Goal: Information Seeking & Learning: Find specific fact

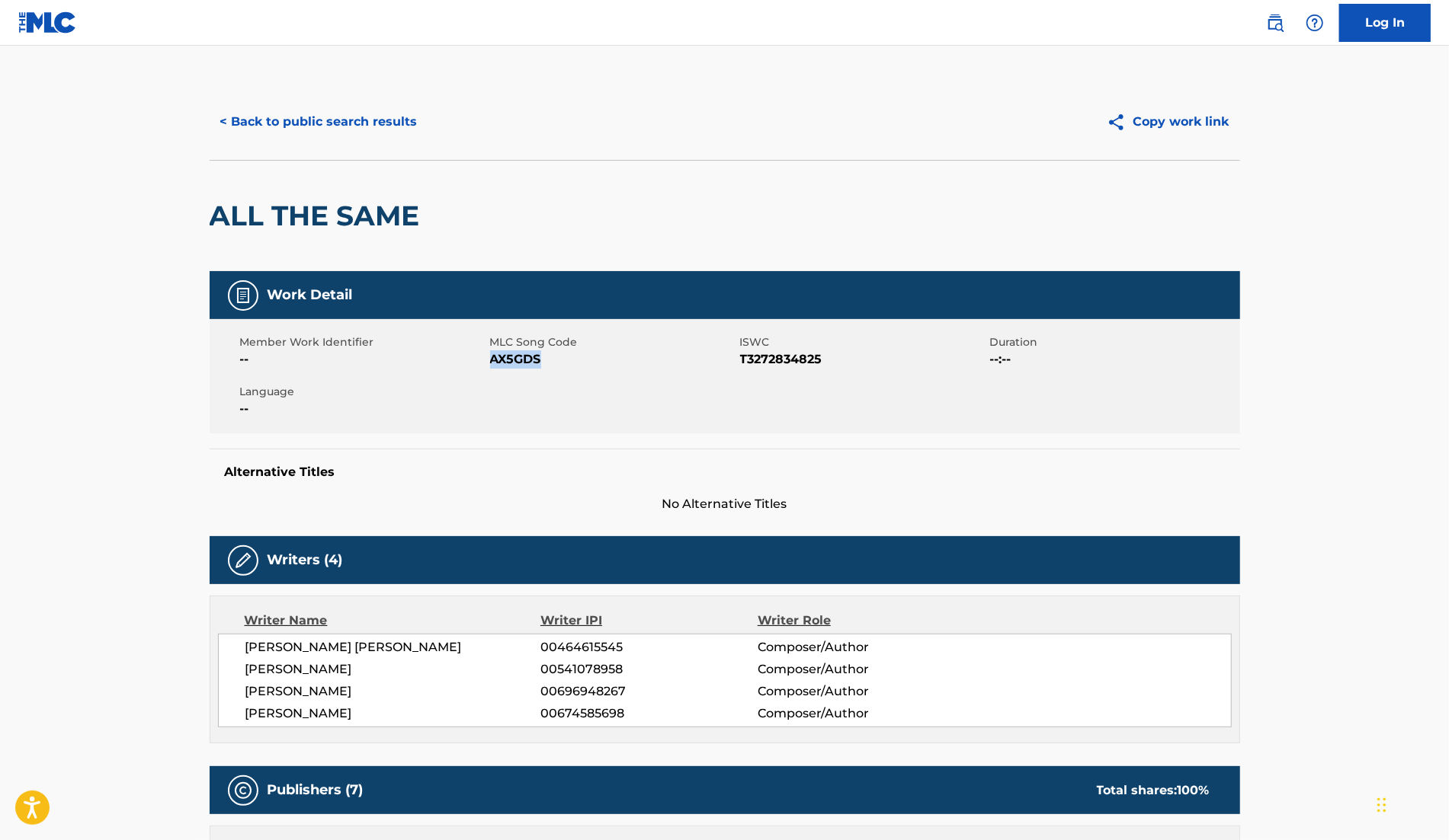
drag, startPoint x: 492, startPoint y: 357, endPoint x: 566, endPoint y: 357, distance: 74.0
click at [566, 357] on span "AX5GDS" at bounding box center [613, 359] width 246 height 18
copy span "AX5GDS"
click at [380, 107] on button "< Back to public search results" at bounding box center [319, 122] width 219 height 38
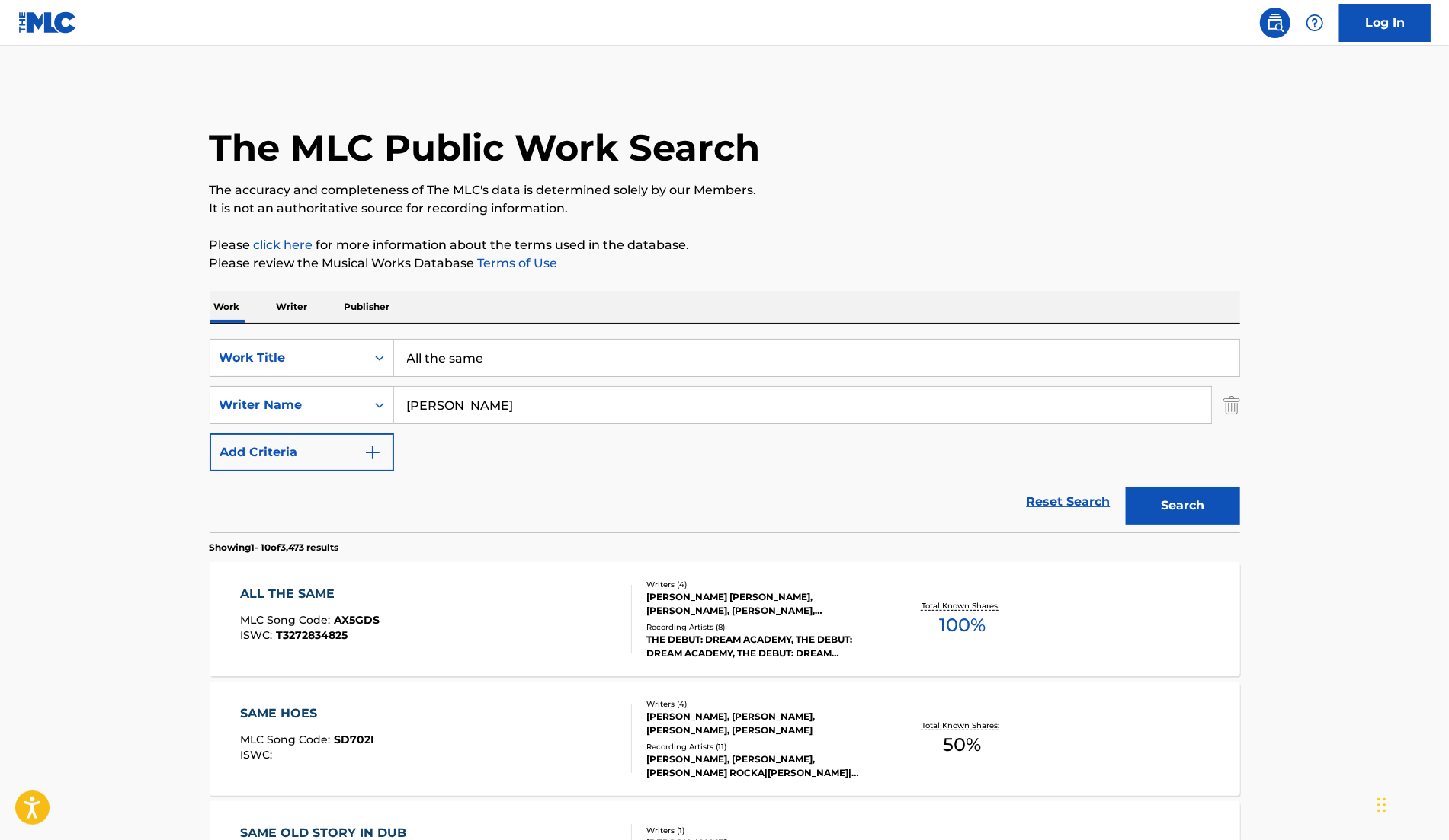
drag, startPoint x: 608, startPoint y: 370, endPoint x: 172, endPoint y: 356, distance: 436.2
type input "Tainted love"
drag, startPoint x: 595, startPoint y: 407, endPoint x: 276, endPoint y: 389, distance: 319.5
click at [276, 389] on div "SearchWithCriteria3f4295bd-b45e-40c9-bed5-965cfd759084 Writer Name [PERSON_NAME]" at bounding box center [724, 406] width 1031 height 38
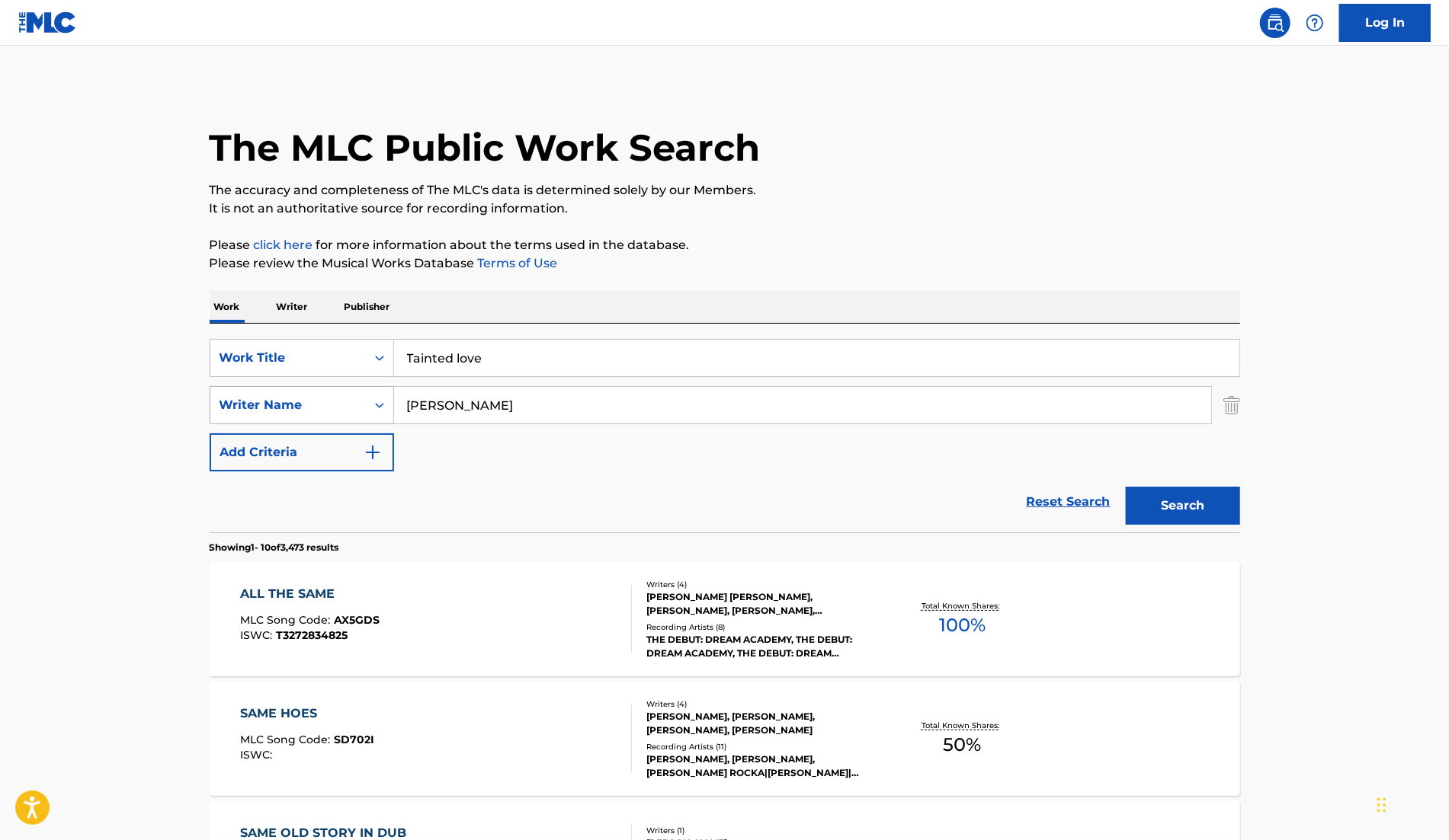
click at [1126, 487] on button "Search" at bounding box center [1182, 506] width 114 height 38
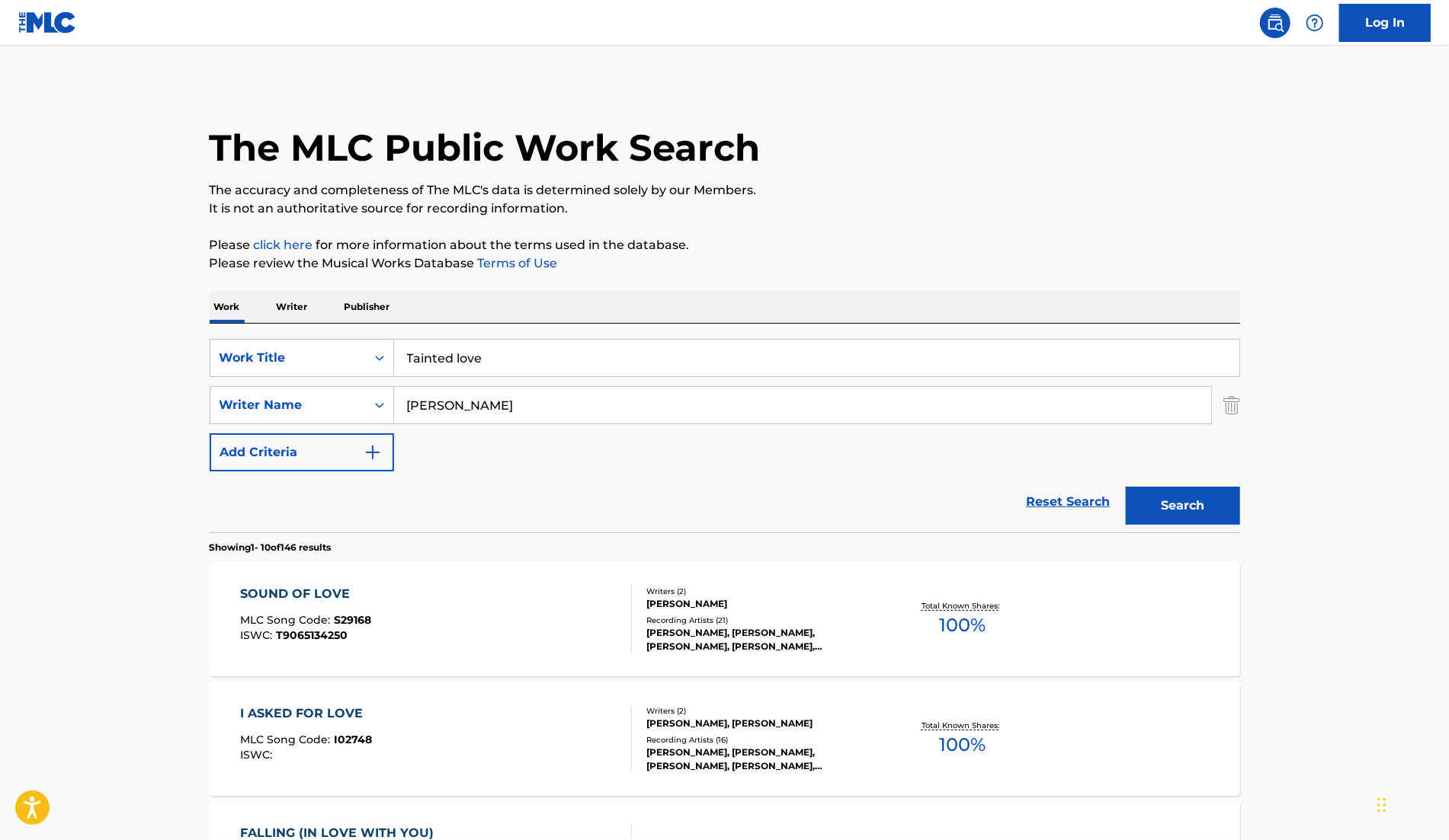
drag, startPoint x: 498, startPoint y: 409, endPoint x: 169, endPoint y: 356, distance: 333.2
type input "[PERSON_NAME]"
click at [1126, 487] on button "Search" at bounding box center [1182, 506] width 114 height 38
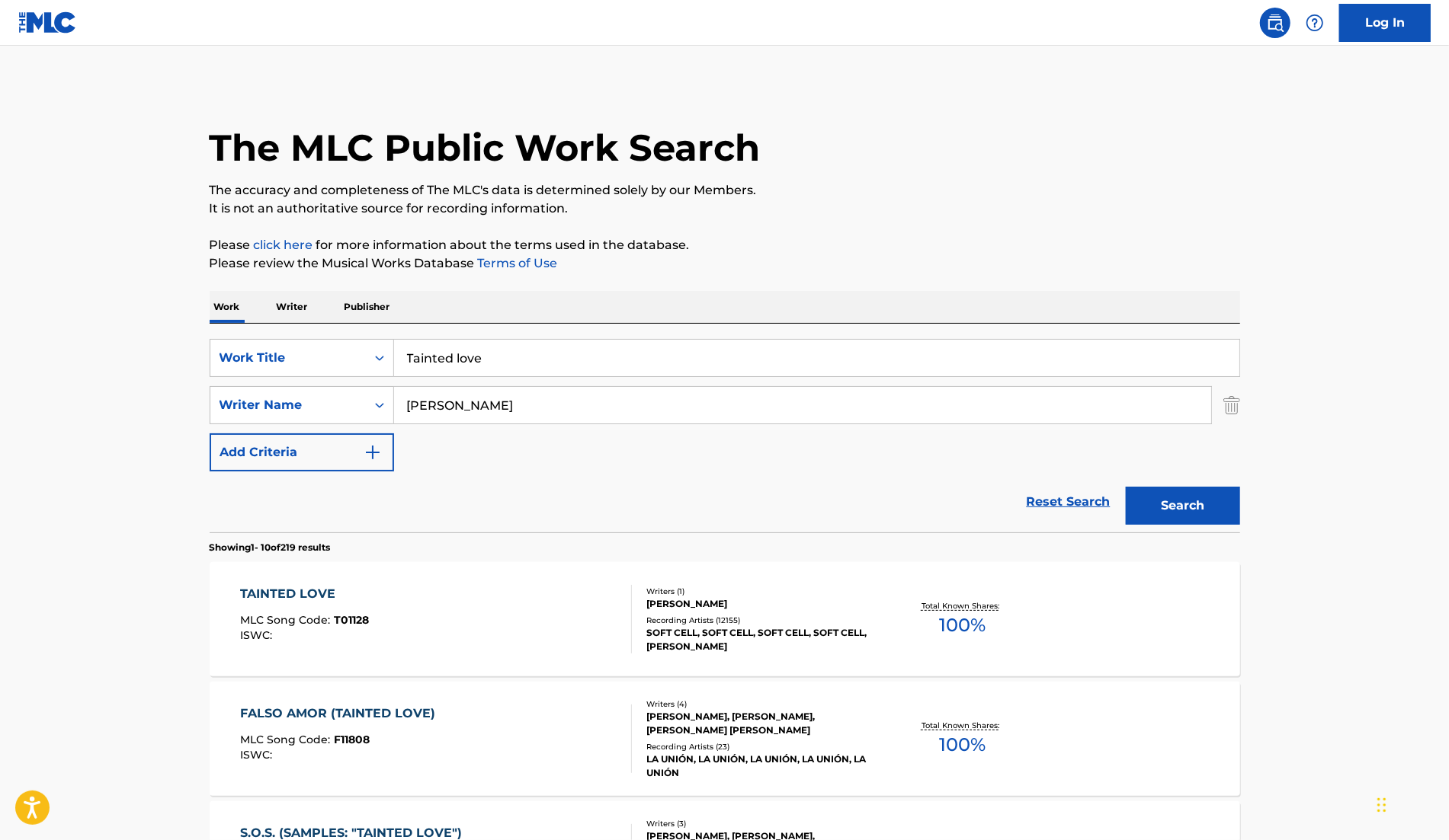
click at [744, 621] on div "Recording Artists ( 12155 )" at bounding box center [761, 621] width 231 height 11
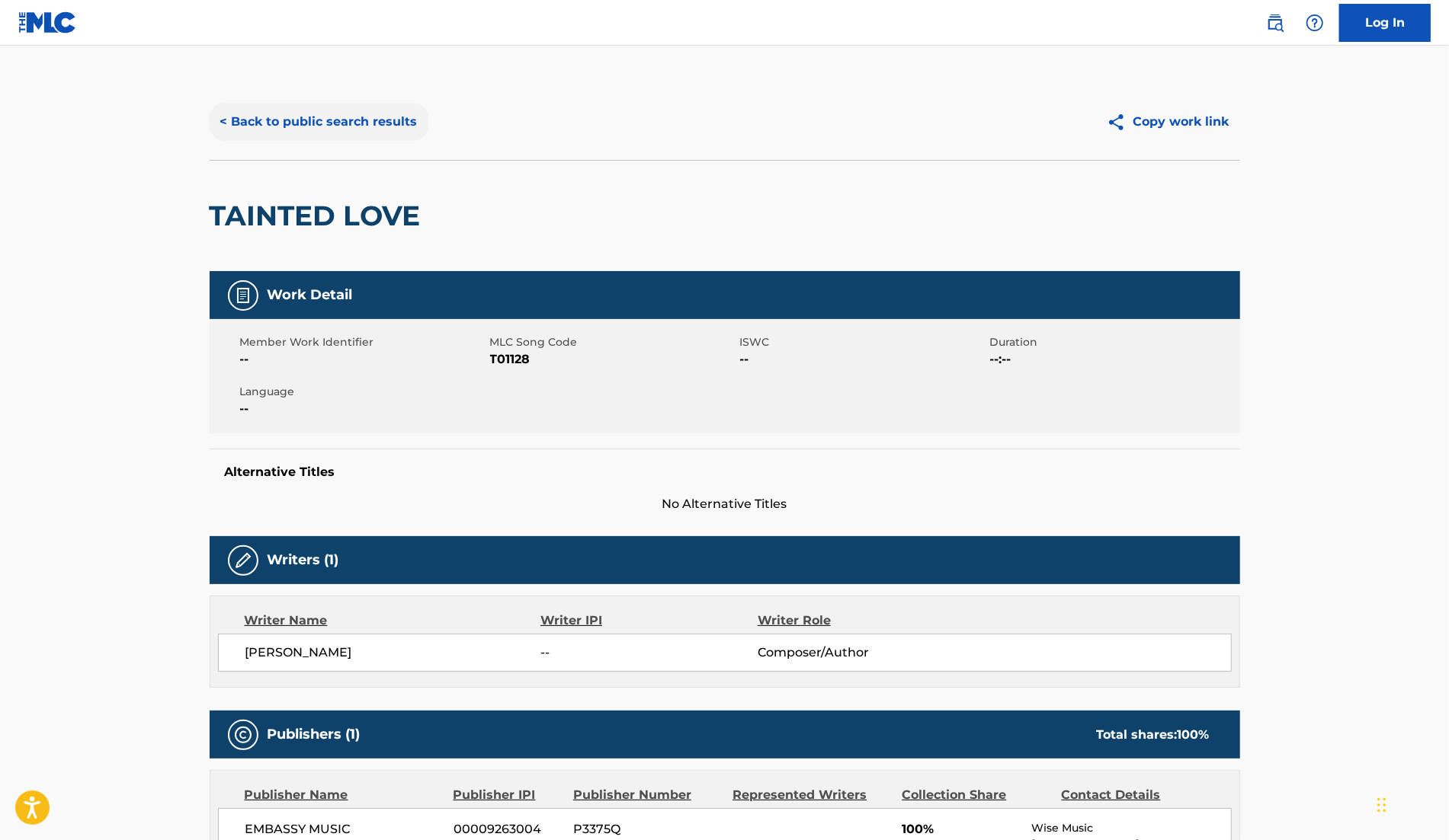
click at [307, 125] on button "< Back to public search results" at bounding box center [319, 122] width 219 height 38
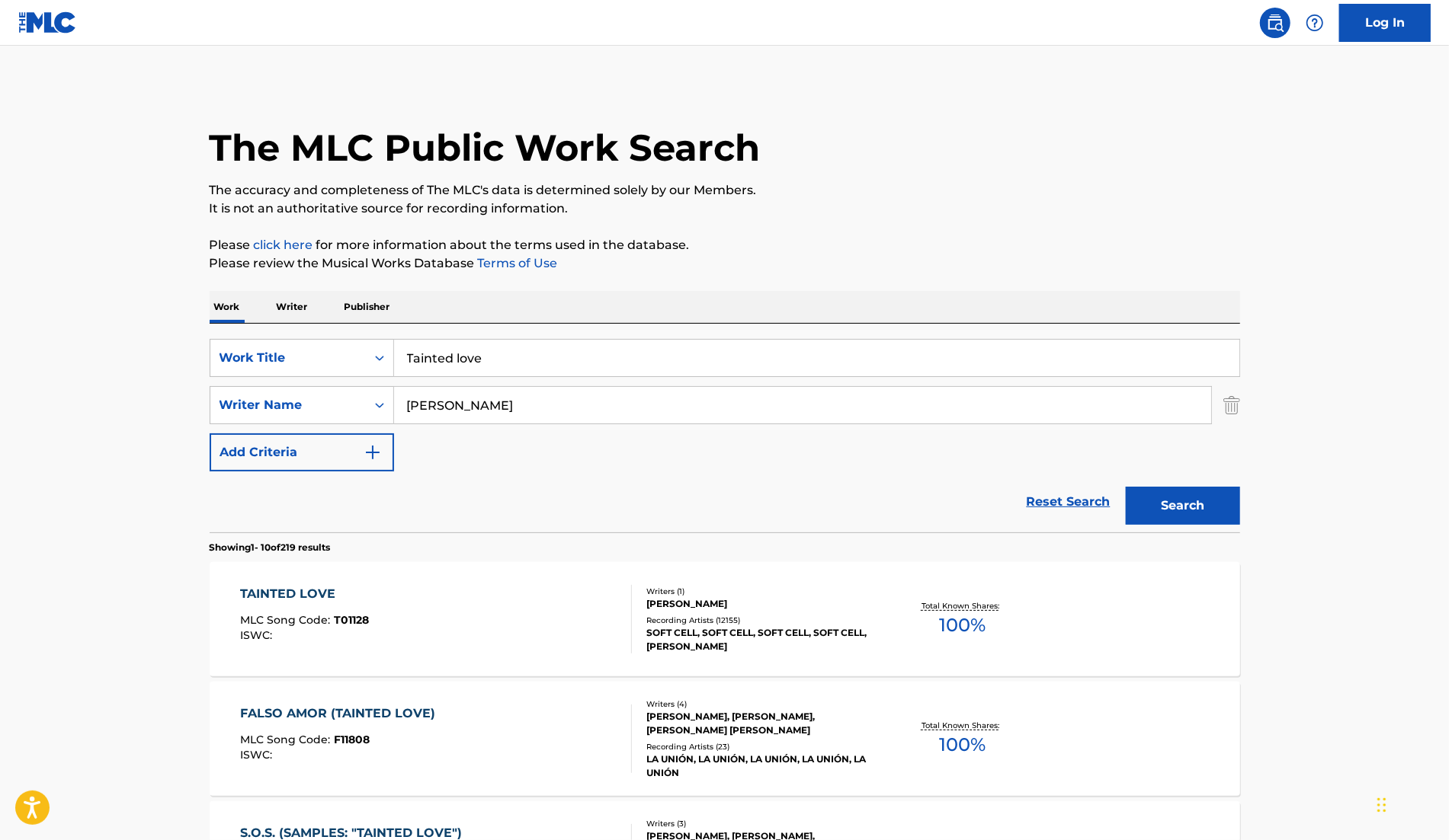
click at [702, 632] on div "SOFT CELL, SOFT CELL, SOFT CELL, SOFT CELL, [PERSON_NAME]" at bounding box center [761, 640] width 231 height 28
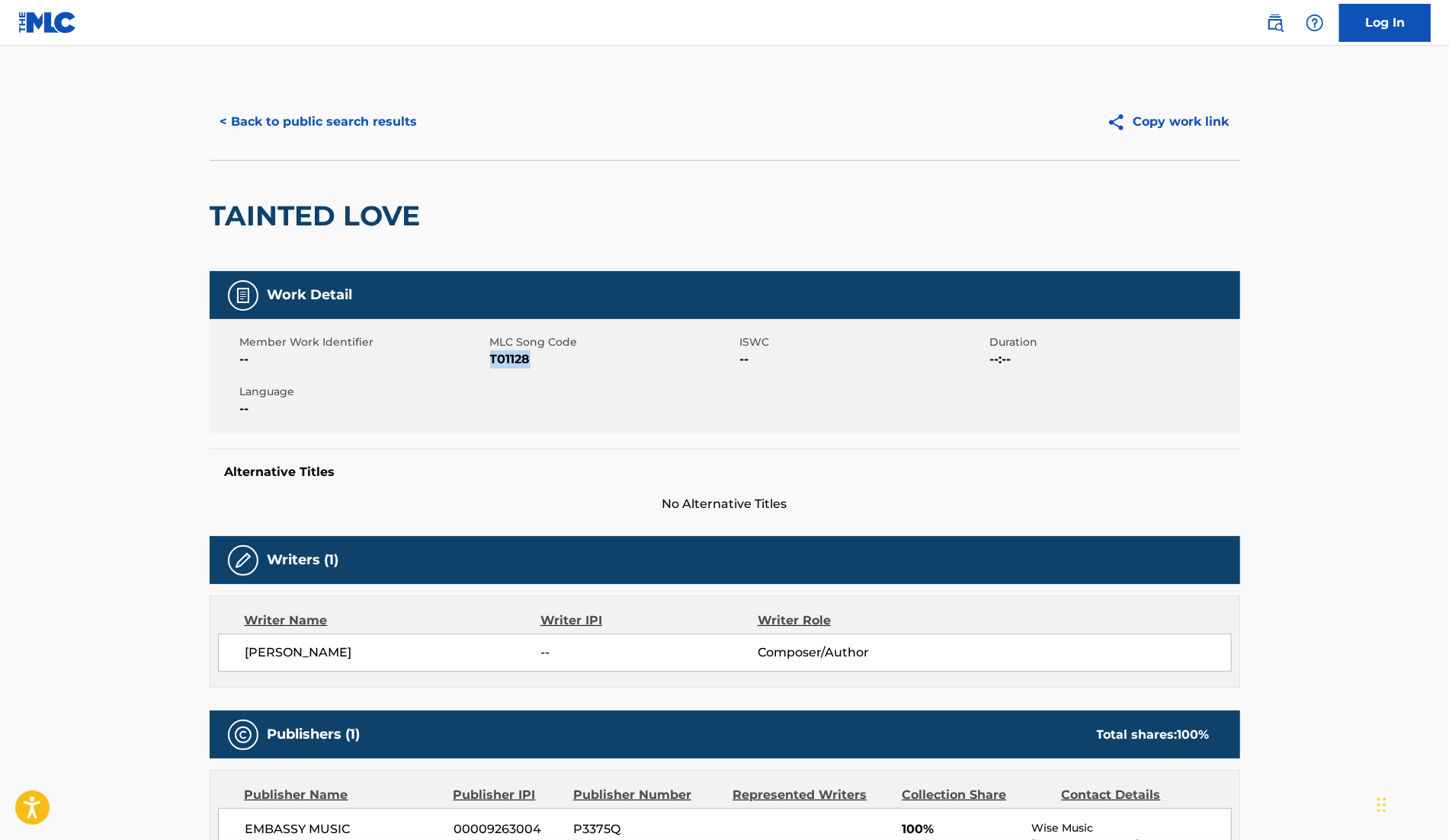
drag, startPoint x: 492, startPoint y: 358, endPoint x: 670, endPoint y: 370, distance: 178.4
click at [670, 368] on div "Member Work Identifier -- MLC Song Code T01128 ISWC -- Duration --:-- Language …" at bounding box center [724, 376] width 1031 height 114
copy span "T01128"
